Goal: Transaction & Acquisition: Purchase product/service

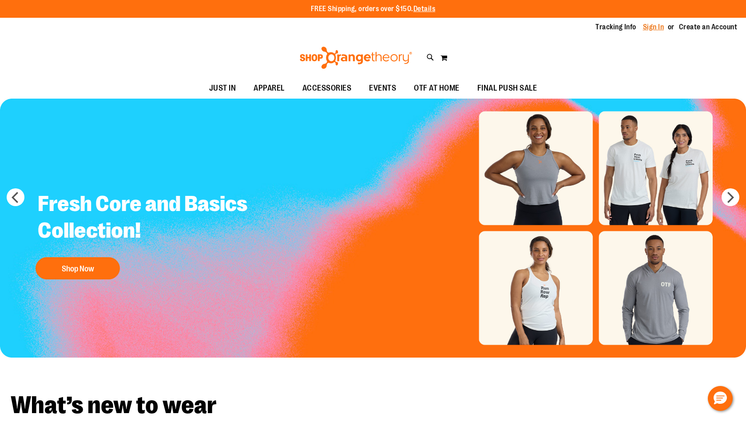
click at [651, 27] on link "Sign In" at bounding box center [653, 27] width 21 height 10
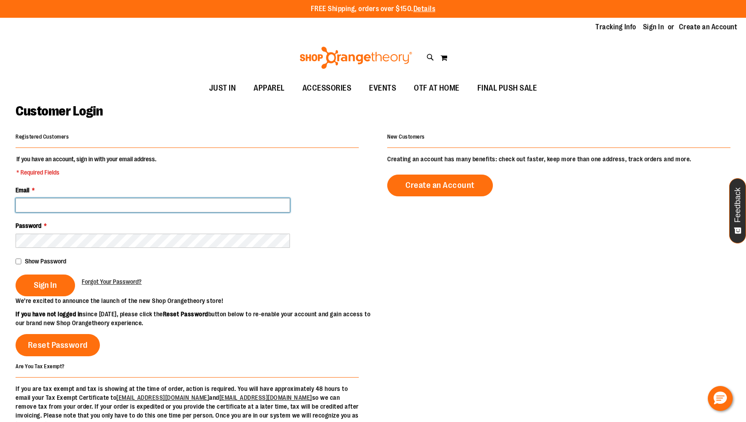
click at [274, 211] on input "Email *" at bounding box center [153, 205] width 275 height 14
type input "**********"
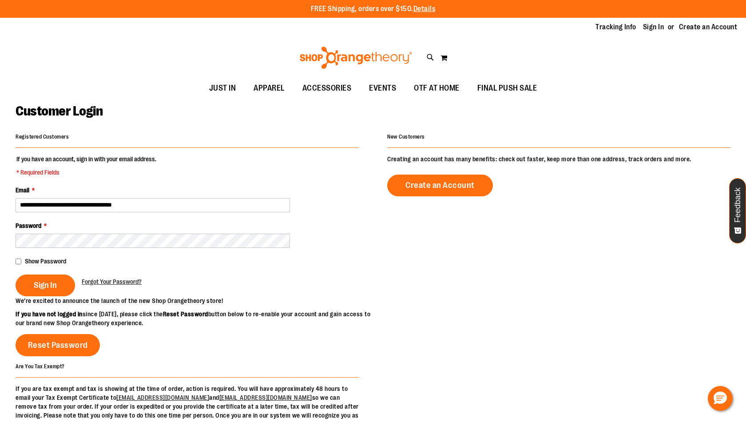
click at [144, 232] on div "Password *" at bounding box center [187, 234] width 343 height 27
click at [16, 275] on button "Sign In" at bounding box center [46, 286] width 60 height 22
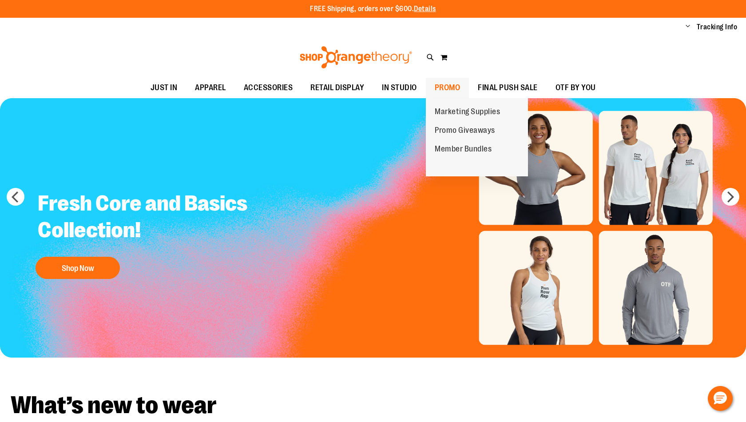
click at [441, 83] on span "PROMO" at bounding box center [448, 88] width 26 height 20
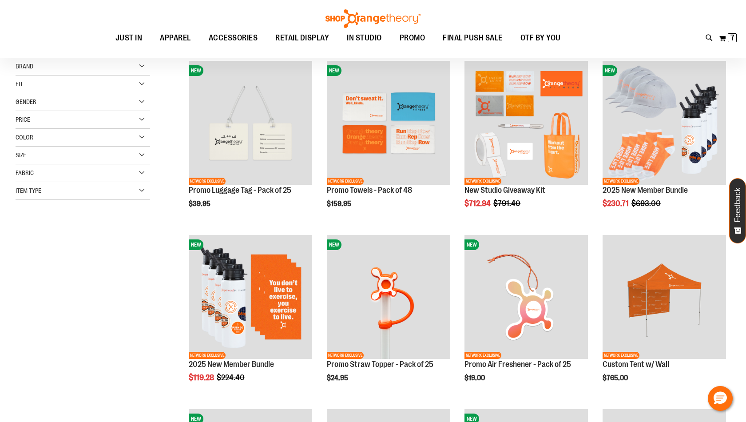
scroll to position [122, 0]
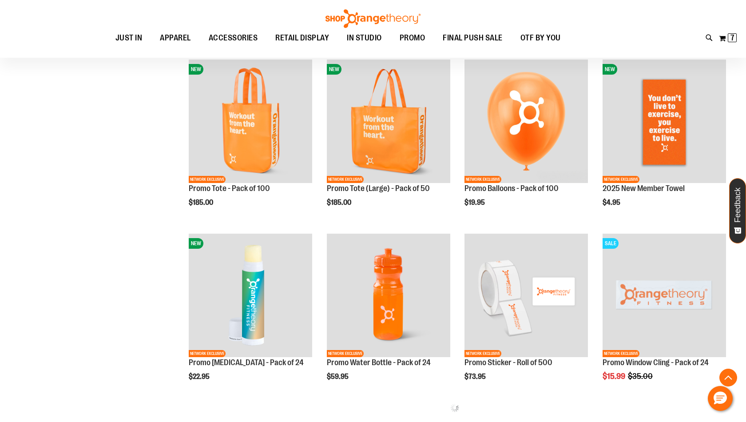
drag, startPoint x: 748, startPoint y: 93, endPoint x: 746, endPoint y: 337, distance: 243.9
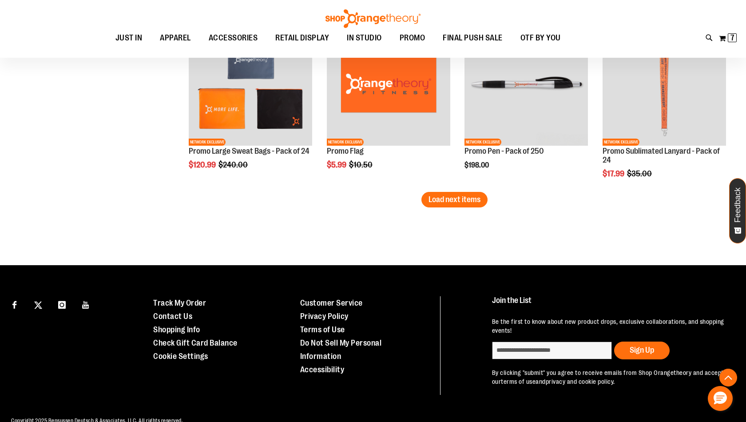
scroll to position [1570, 0]
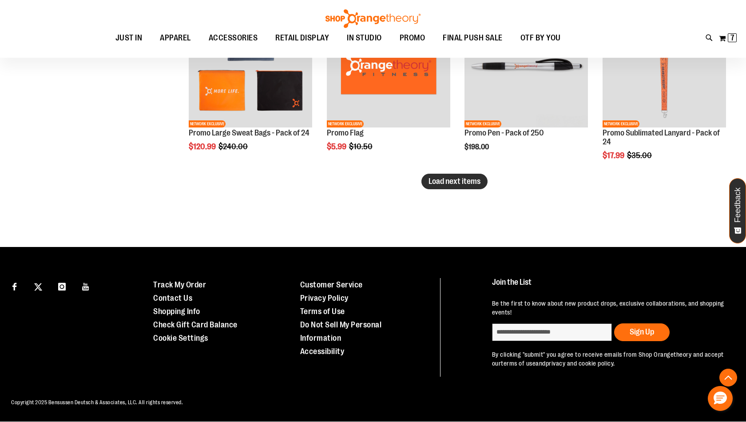
drag, startPoint x: 490, startPoint y: 187, endPoint x: 484, endPoint y: 187, distance: 6.2
click at [484, 187] on button "Load next items" at bounding box center [455, 182] width 66 height 16
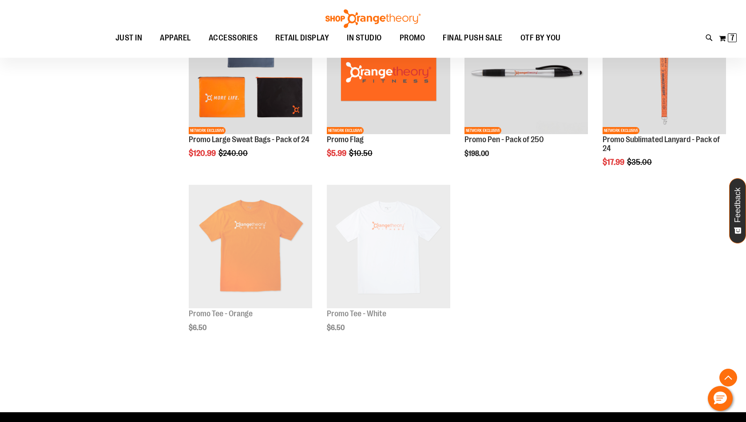
scroll to position [1570, 0]
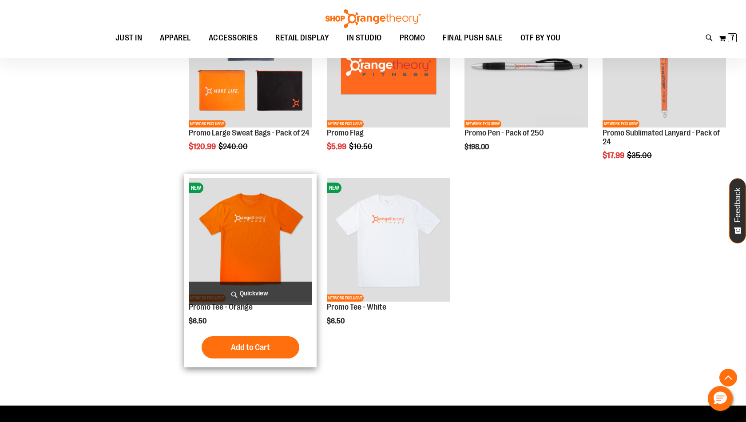
click at [277, 247] on img "product" at bounding box center [251, 240] width 124 height 124
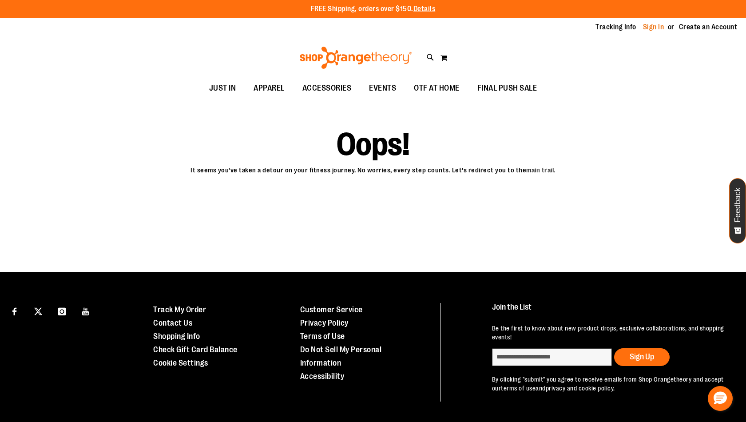
click at [661, 26] on link "Sign In" at bounding box center [653, 27] width 21 height 10
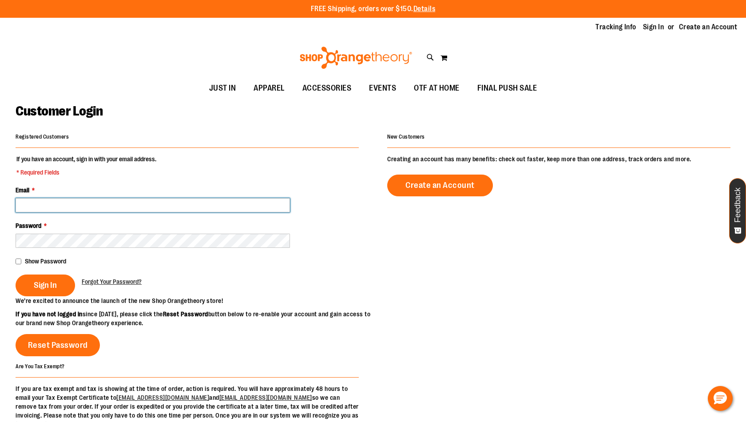
click at [155, 203] on input "Email *" at bounding box center [153, 205] width 275 height 14
type input "**********"
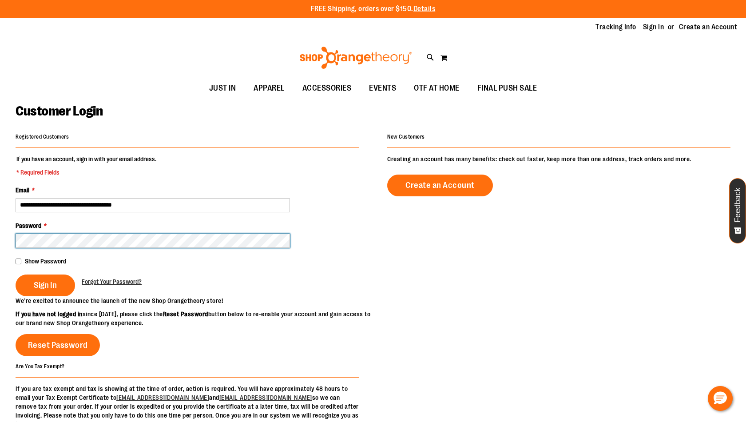
click at [16, 275] on button "Sign In" at bounding box center [46, 286] width 60 height 22
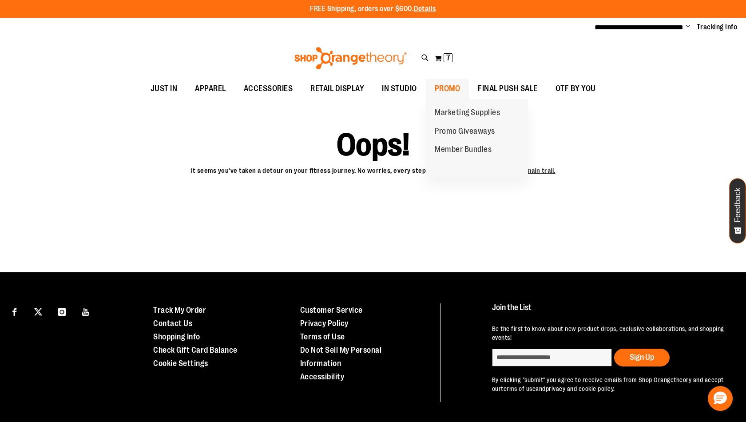
click at [436, 90] on span "PROMO" at bounding box center [448, 89] width 26 height 20
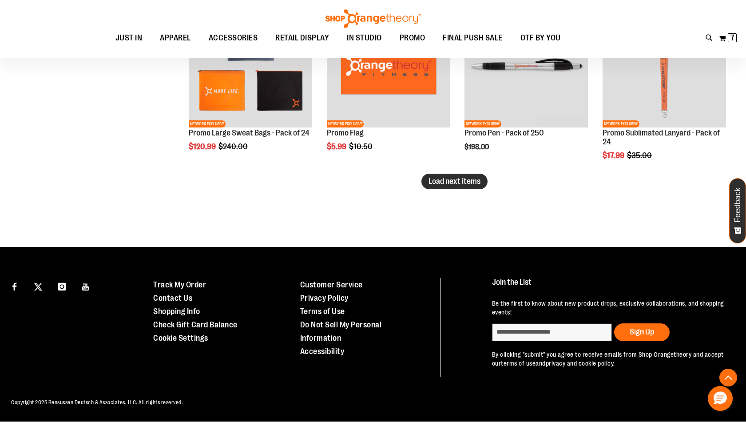
click at [455, 187] on button "Load next items" at bounding box center [455, 182] width 66 height 16
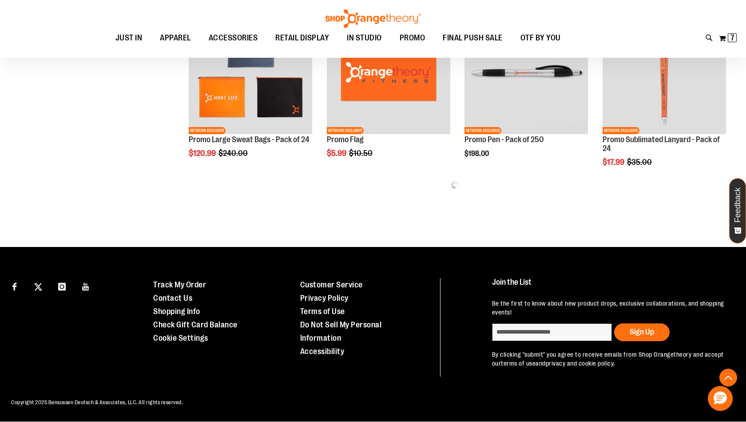
scroll to position [1570, 0]
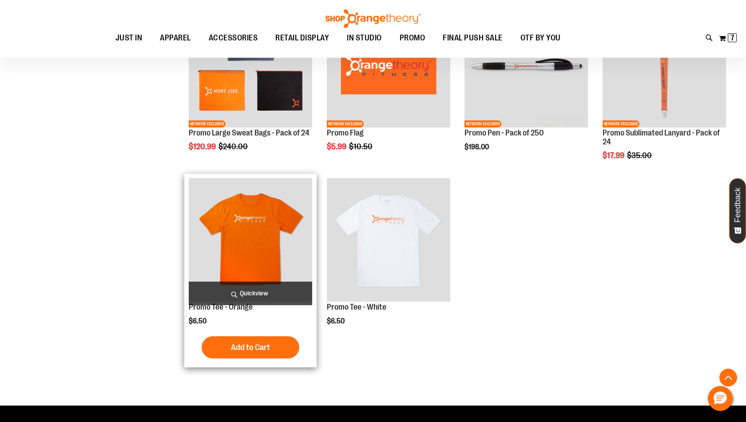
click at [248, 226] on img "product" at bounding box center [251, 240] width 124 height 124
click at [270, 257] on img "product" at bounding box center [251, 240] width 124 height 124
